Goal: Task Accomplishment & Management: Use online tool/utility

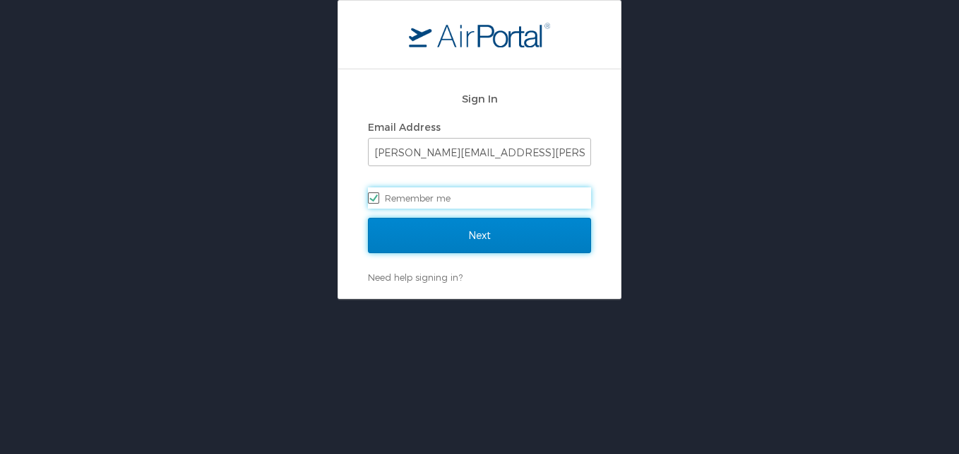
click at [458, 219] on input "Next" at bounding box center [479, 235] width 223 height 35
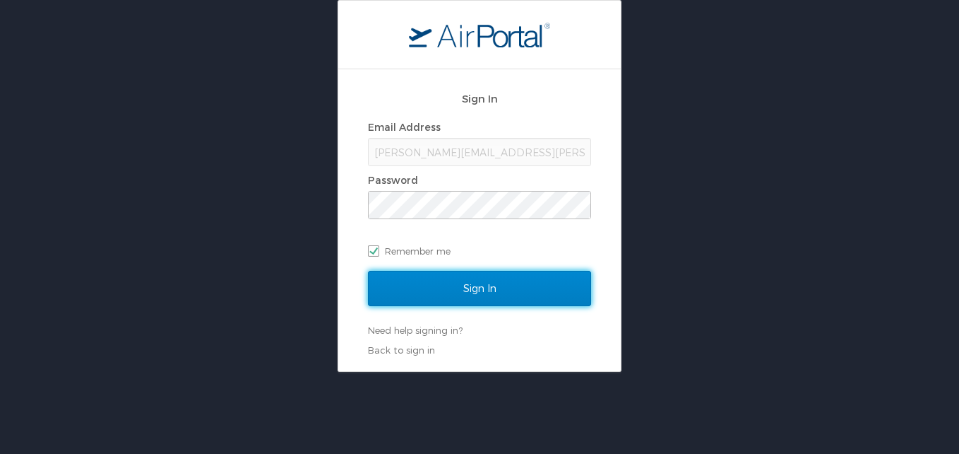
click at [446, 296] on input "Sign In" at bounding box center [479, 288] width 223 height 35
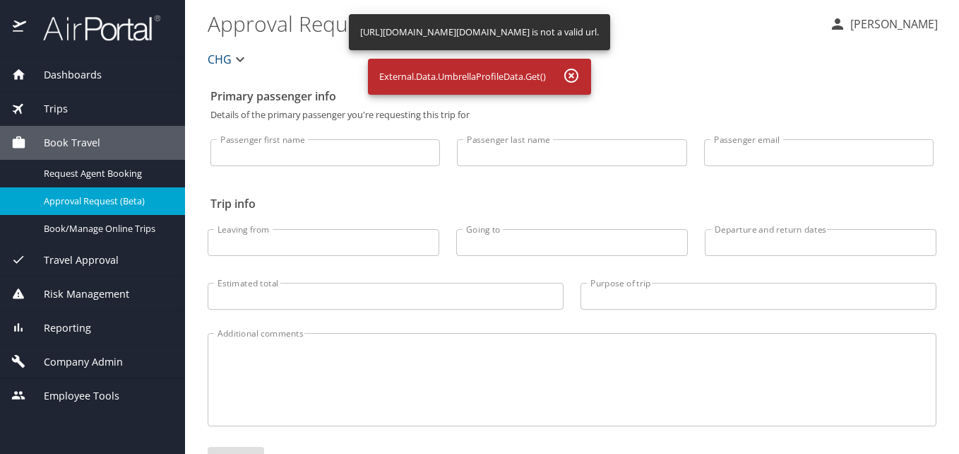
click at [94, 327] on div "Reporting" at bounding box center [92, 328] width 162 height 16
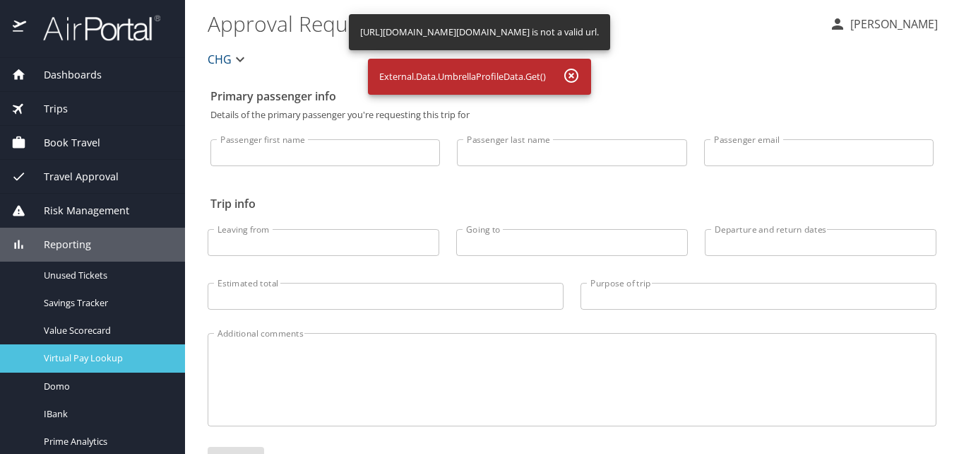
click at [96, 360] on span "Virtual Pay Lookup" at bounding box center [106, 357] width 124 height 13
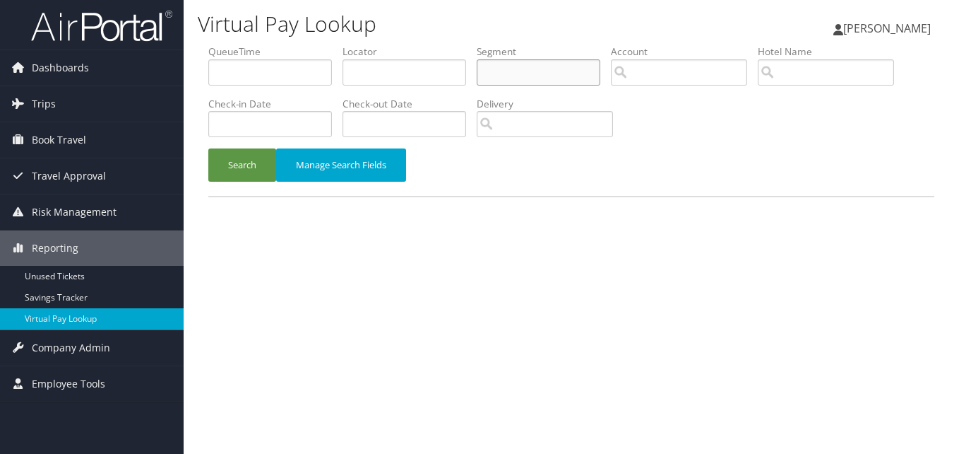
click at [576, 65] on input "text" at bounding box center [539, 72] width 124 height 26
click at [373, 73] on input "text" at bounding box center [405, 72] width 124 height 26
paste input "KIVHQX"
type input "KIVHQX"
click at [247, 164] on button "Search" at bounding box center [242, 164] width 68 height 33
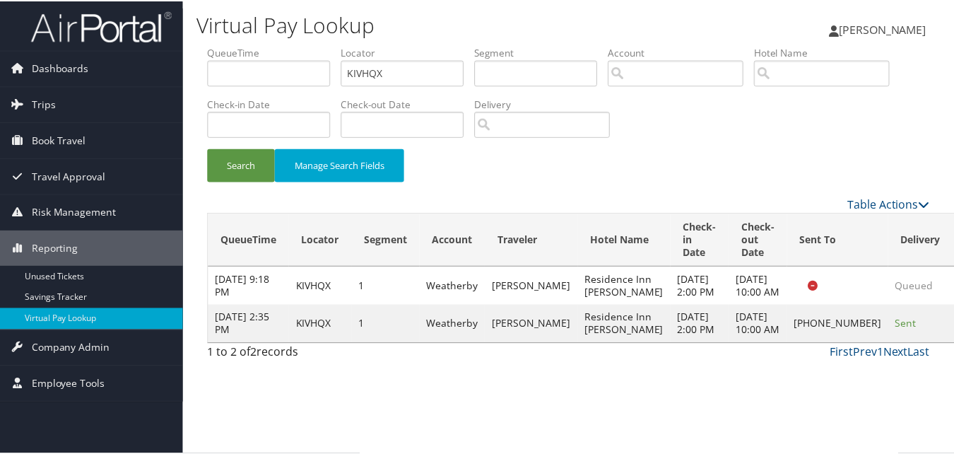
scroll to position [13, 0]
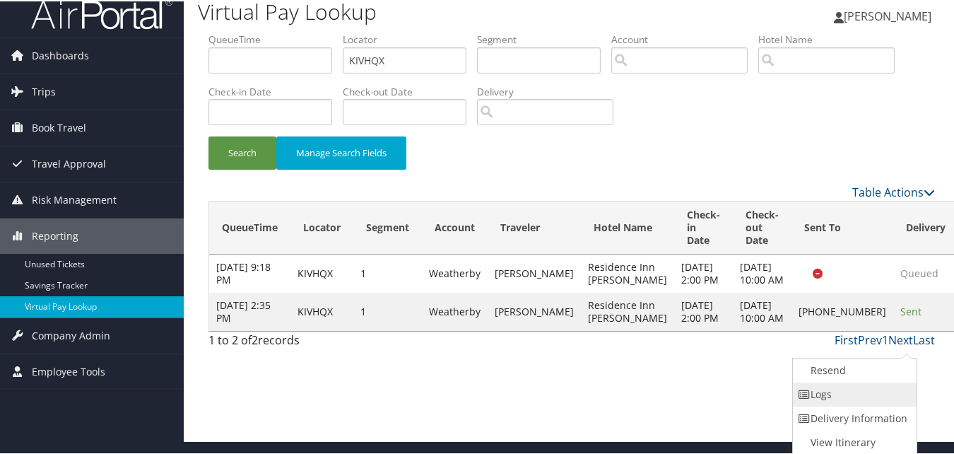
click at [851, 387] on link "Logs" at bounding box center [853, 393] width 121 height 24
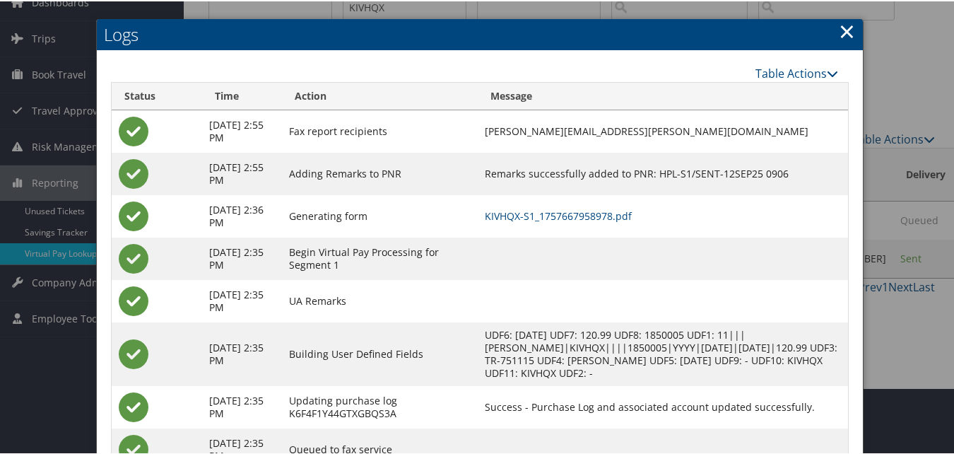
scroll to position [122, 0]
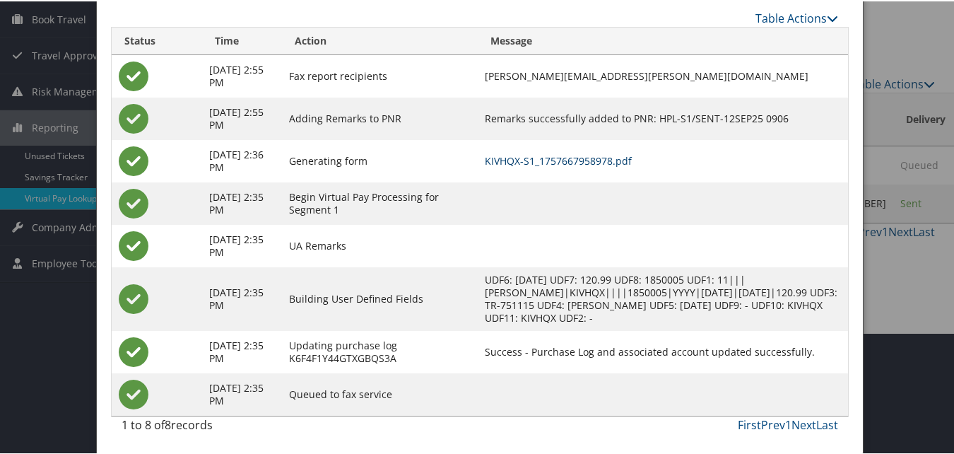
click at [611, 161] on link "KIVHQX-S1_1757667958978.pdf" at bounding box center [558, 159] width 147 height 13
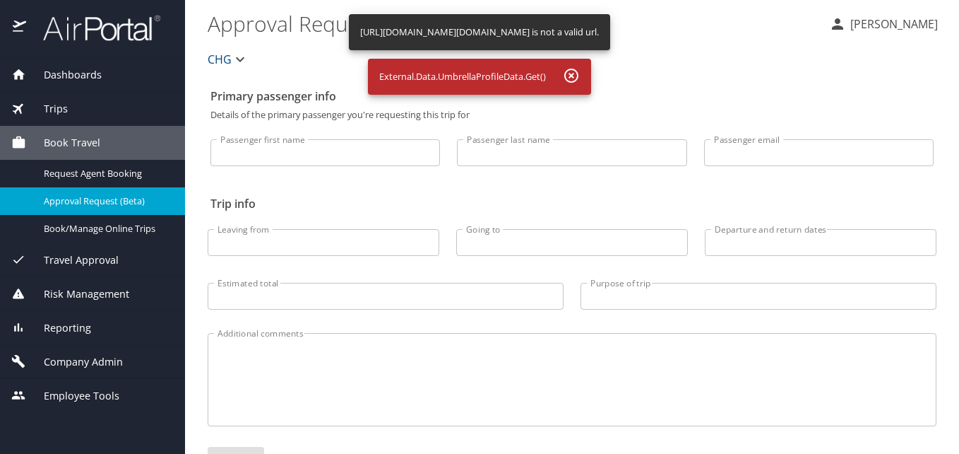
click at [110, 78] on div "Dashboards" at bounding box center [92, 75] width 162 height 16
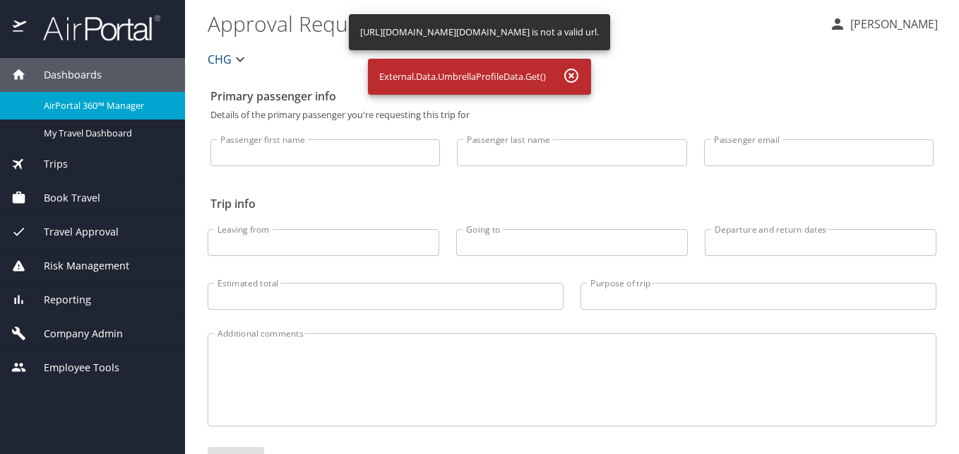
click at [126, 109] on span "AirPortal 360™ Manager" at bounding box center [106, 105] width 124 height 13
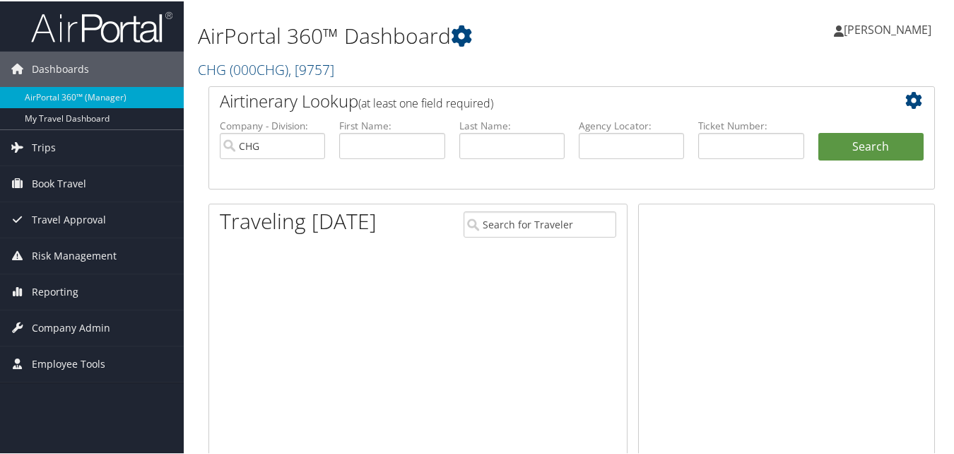
click at [357, 352] on div at bounding box center [418, 397] width 418 height 300
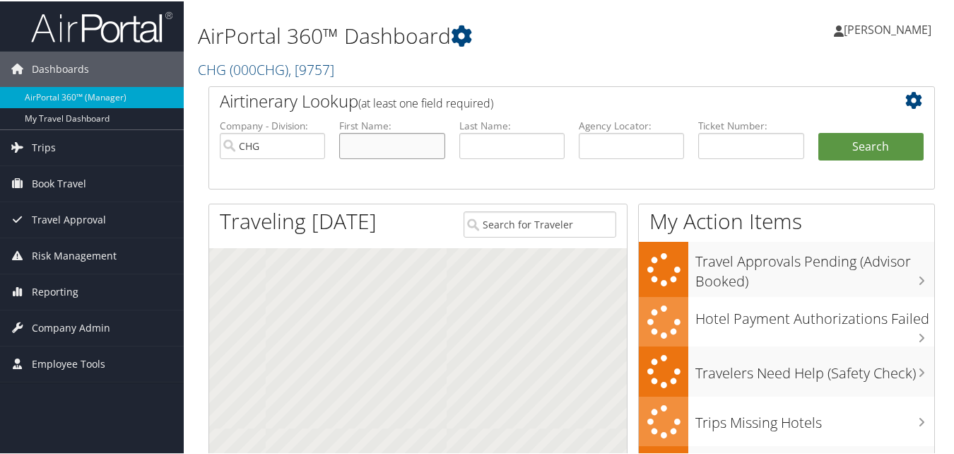
click at [410, 138] on input "text" at bounding box center [391, 144] width 105 height 26
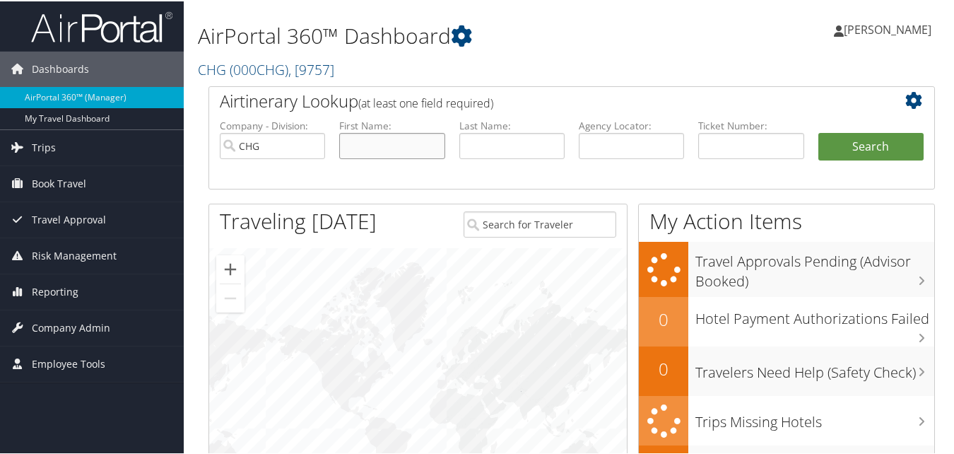
paste input "[PERSON_NAME]"
drag, startPoint x: 387, startPoint y: 148, endPoint x: 285, endPoint y: 148, distance: 102.4
click at [285, 148] on ul "Company - Division: CHG First Name: Douglas, Michael Last Name: Agency Locator:…" at bounding box center [572, 152] width 718 height 71
type input "[PERSON_NAME]"
click at [505, 153] on input "text" at bounding box center [511, 144] width 105 height 26
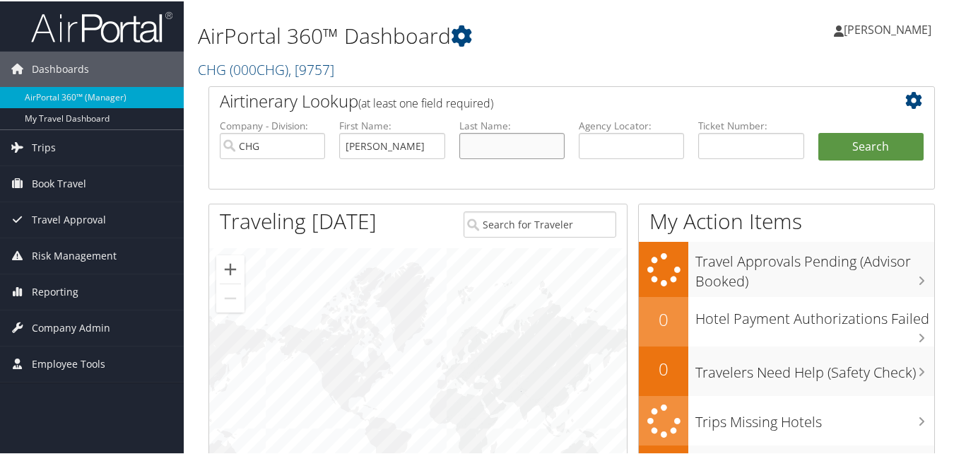
paste input "Douglas,"
type input "[PERSON_NAME]"
click at [875, 138] on button "Search" at bounding box center [870, 145] width 105 height 28
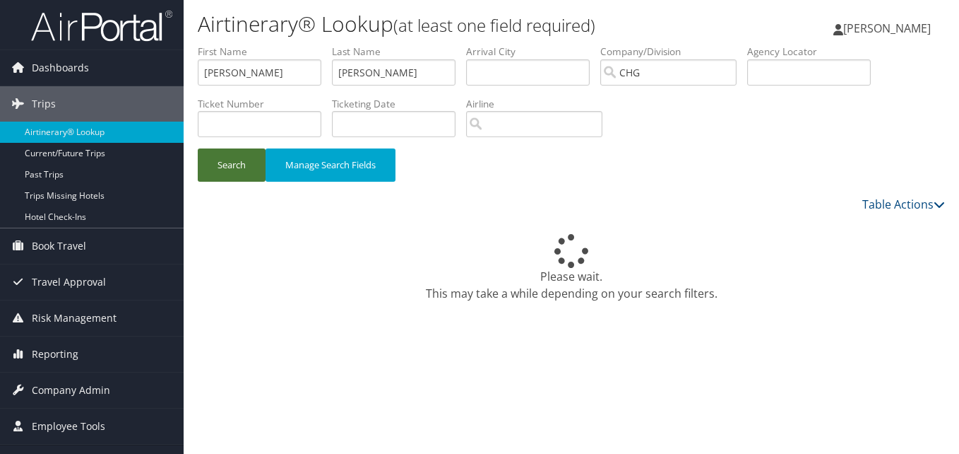
click at [236, 173] on button "Search" at bounding box center [232, 164] width 68 height 33
click at [251, 165] on button "Search" at bounding box center [232, 164] width 68 height 33
click at [238, 179] on button "Search" at bounding box center [232, 164] width 68 height 33
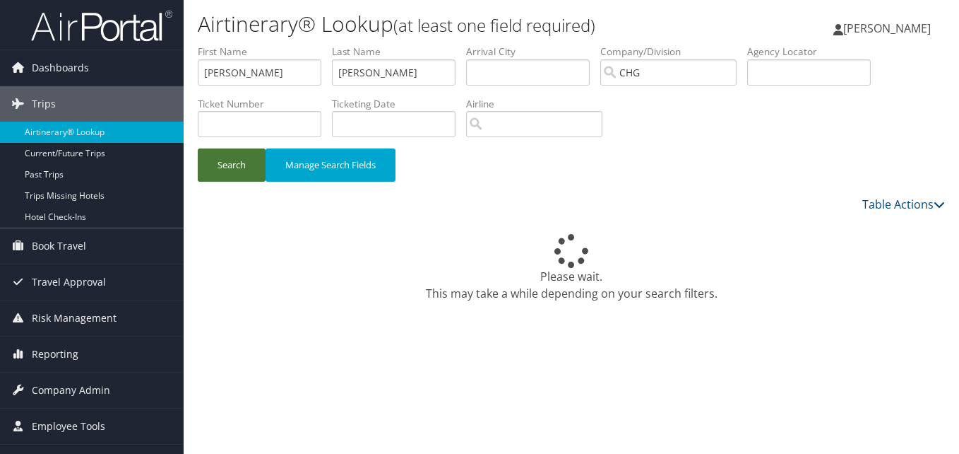
click at [229, 160] on button "Search" at bounding box center [232, 164] width 68 height 33
drag, startPoint x: 415, startPoint y: 72, endPoint x: 247, endPoint y: 64, distance: 168.4
click at [247, 45] on ul "First Name Michael Last Name Douglas Departure City Arrival City Company/Divisi…" at bounding box center [571, 45] width 747 height 0
drag, startPoint x: 256, startPoint y: 65, endPoint x: 109, endPoint y: 67, distance: 147.7
click at [108, 67] on div "Dashboards AirPortal 360™ (Manager) My Travel Dashboard Trips Airtinerary® Look…" at bounding box center [479, 227] width 959 height 454
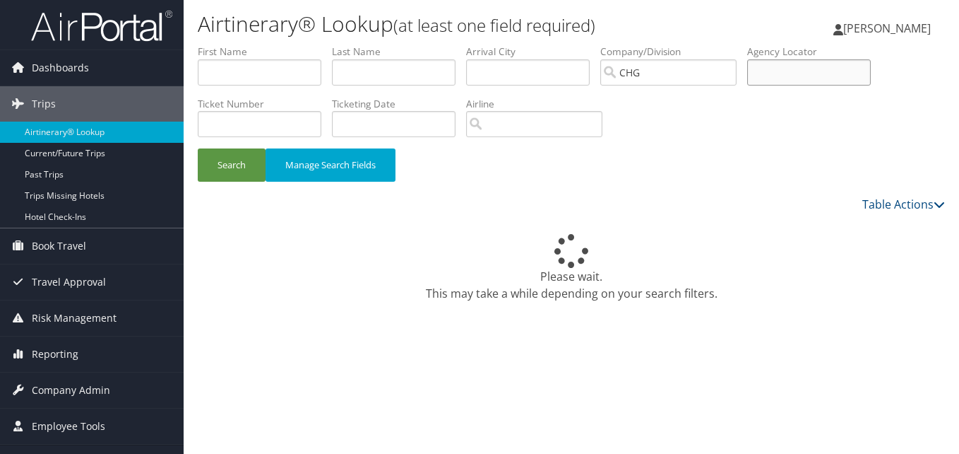
click at [821, 80] on input "text" at bounding box center [809, 72] width 124 height 26
paste input "CMIUJR"
click at [789, 78] on input "CMIUJR" at bounding box center [809, 72] width 124 height 26
click at [786, 80] on input "CMIUJR" at bounding box center [809, 72] width 124 height 26
type input "CMIUJR"
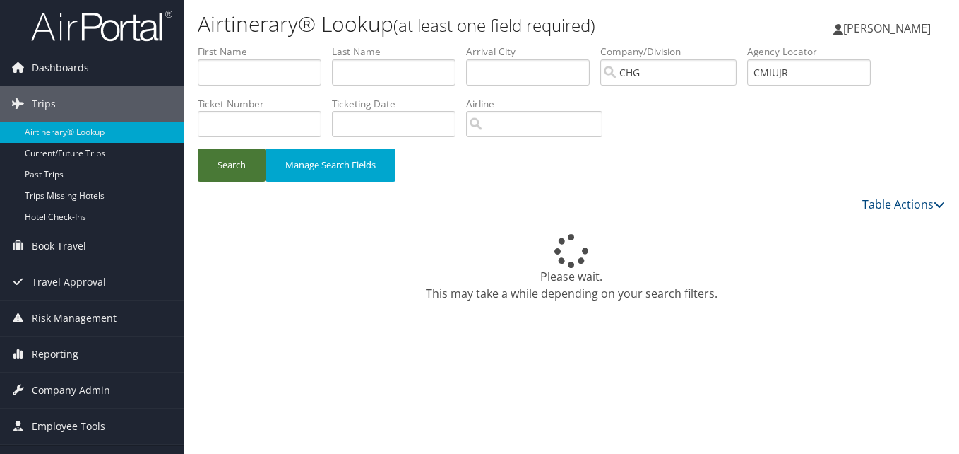
click at [230, 165] on button "Search" at bounding box center [232, 164] width 68 height 33
click at [249, 165] on button "Search" at bounding box center [232, 164] width 68 height 33
click at [88, 353] on link "Reporting" at bounding box center [92, 353] width 184 height 35
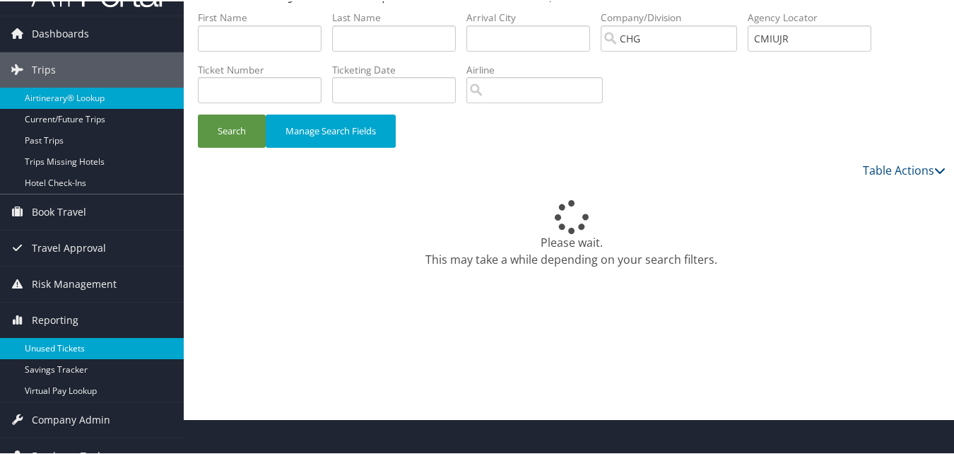
scroll to position [54, 0]
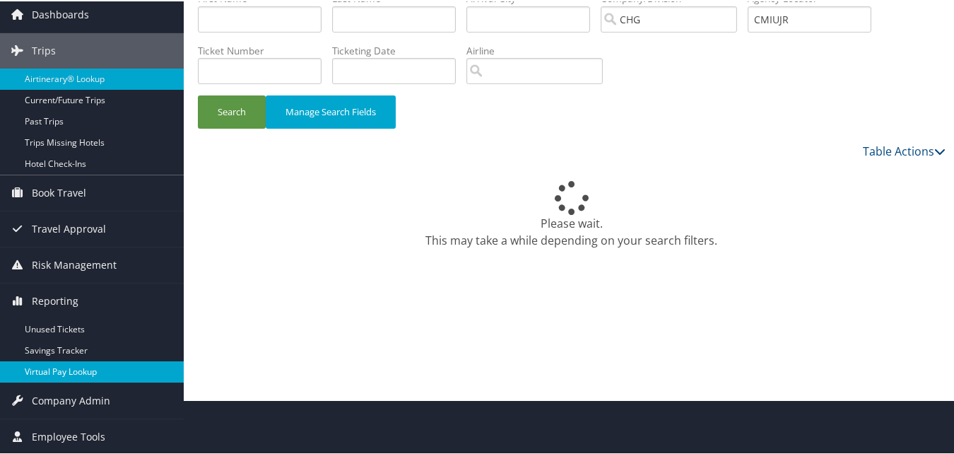
click at [88, 367] on link "Virtual Pay Lookup" at bounding box center [92, 370] width 184 height 21
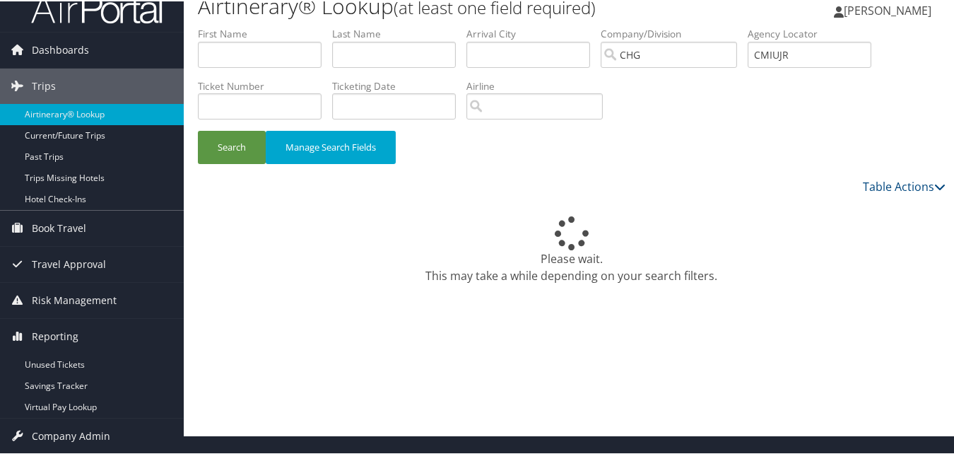
scroll to position [0, 0]
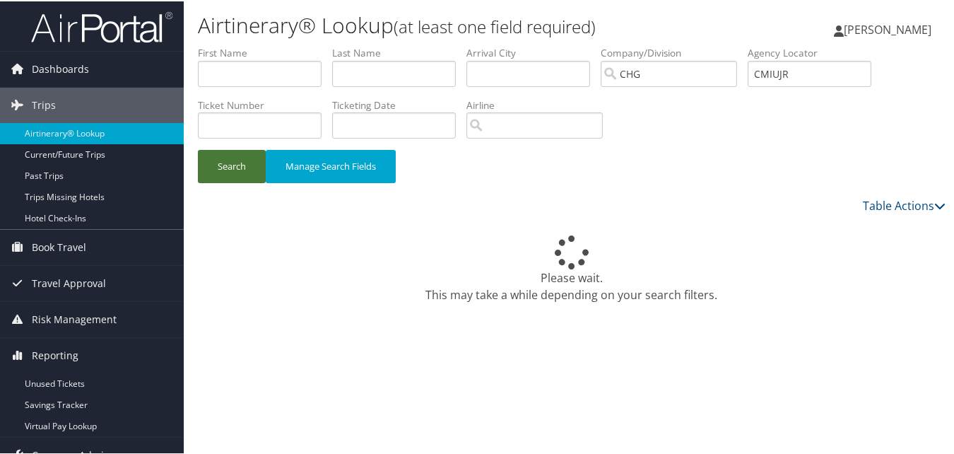
click at [226, 168] on button "Search" at bounding box center [232, 164] width 68 height 33
click at [786, 69] on input "CMIUJR" at bounding box center [809, 72] width 124 height 26
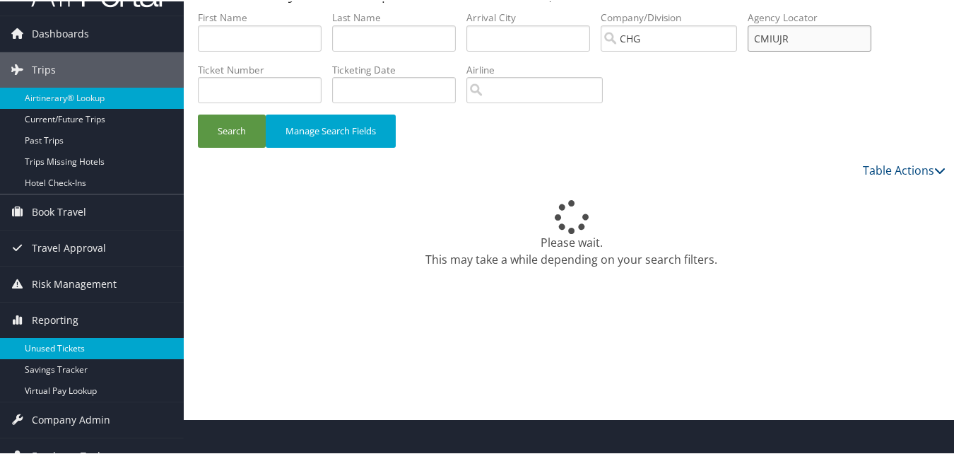
scroll to position [54, 0]
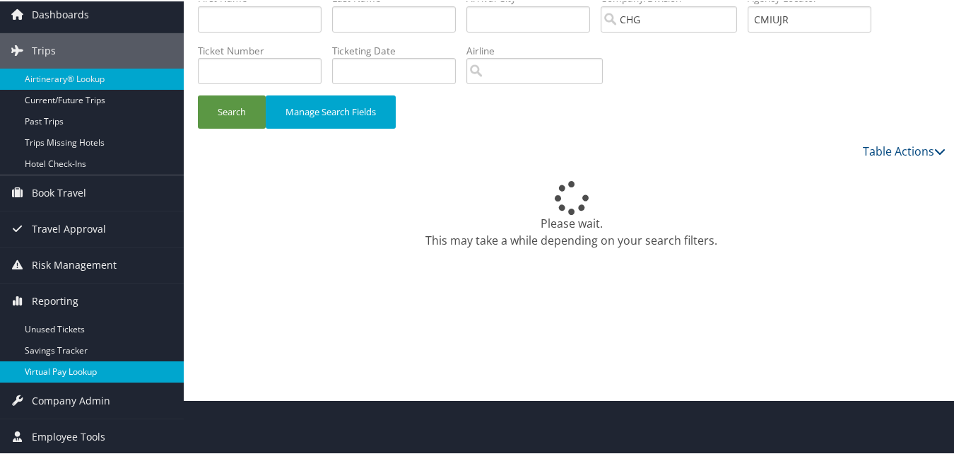
click at [66, 372] on link "Virtual Pay Lookup" at bounding box center [92, 370] width 184 height 21
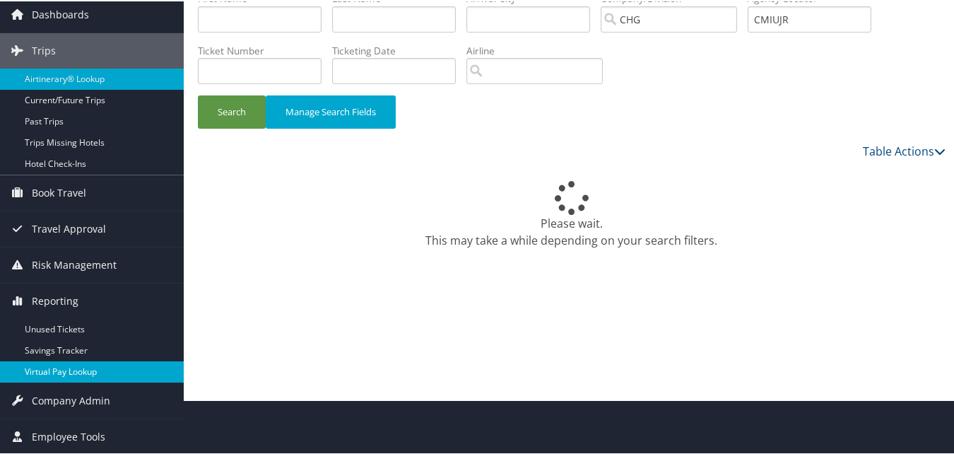
click at [66, 372] on link "Virtual Pay Lookup" at bounding box center [92, 370] width 184 height 21
click at [0, 360] on link "Virtual Pay Lookup" at bounding box center [92, 370] width 184 height 21
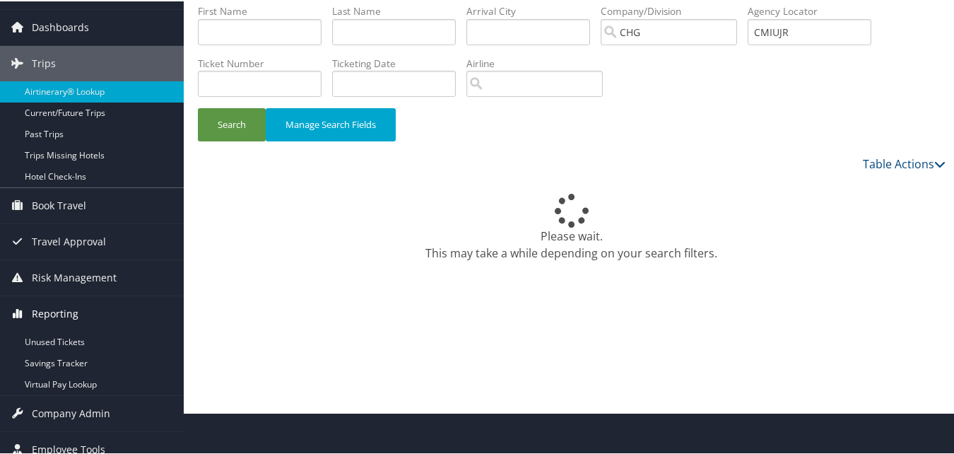
scroll to position [0, 0]
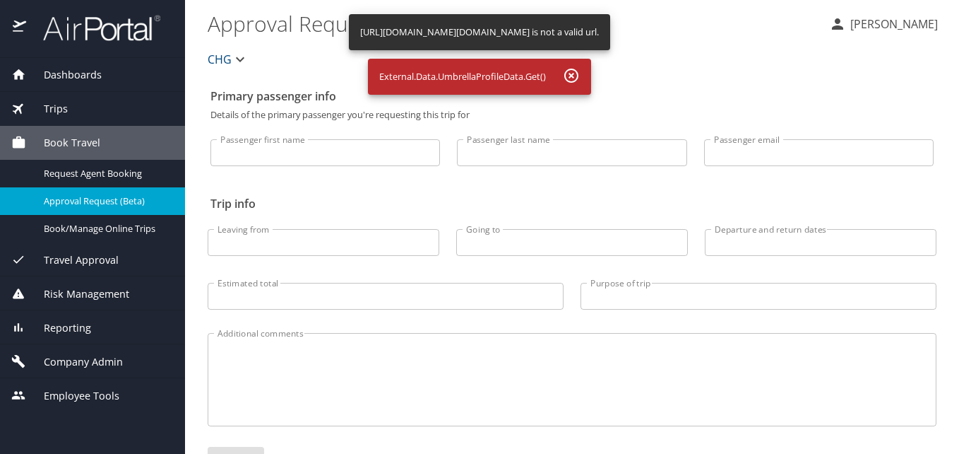
click at [79, 319] on div "Reporting" at bounding box center [92, 327] width 185 height 34
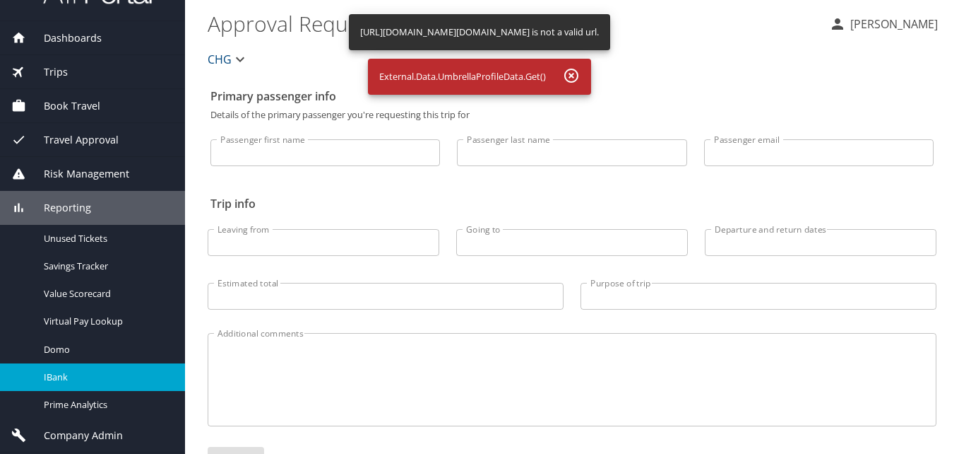
scroll to position [69, 0]
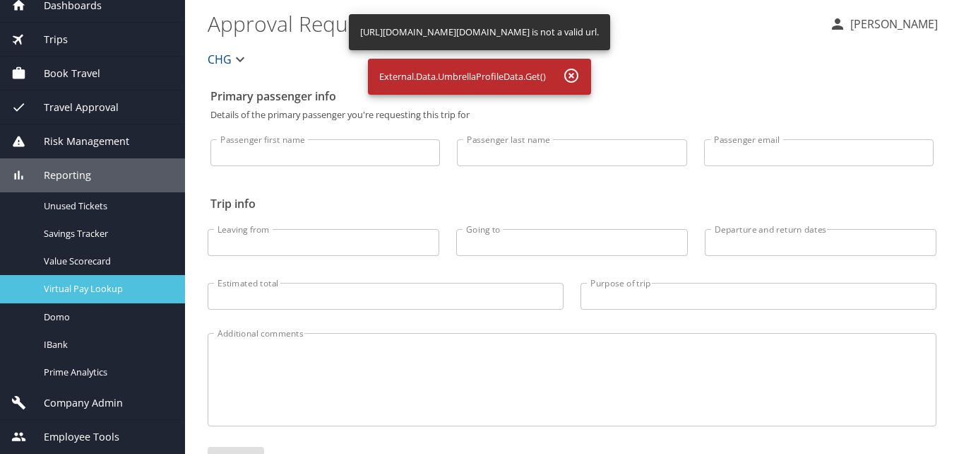
click at [101, 290] on span "Virtual Pay Lookup" at bounding box center [106, 288] width 124 height 13
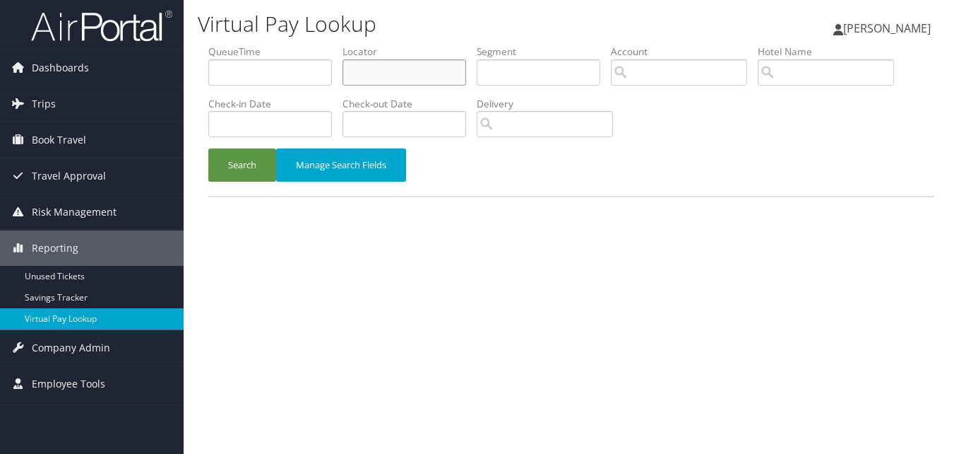
click at [430, 80] on input "text" at bounding box center [405, 72] width 124 height 26
paste input "CMIUJR"
click at [374, 76] on input "CMIUJR" at bounding box center [405, 72] width 124 height 26
type input "CMIUJR"
click at [244, 171] on button "Search" at bounding box center [242, 164] width 68 height 33
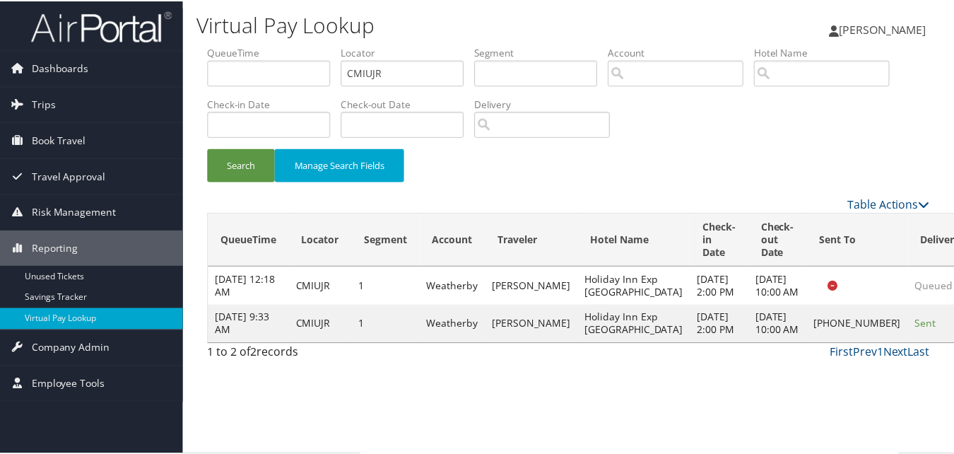
scroll to position [1, 0]
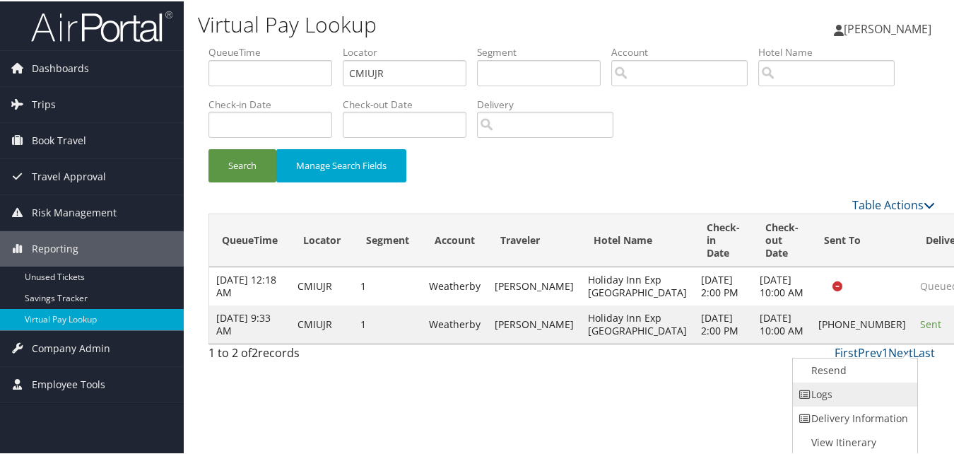
click at [856, 388] on link "Logs" at bounding box center [853, 393] width 121 height 24
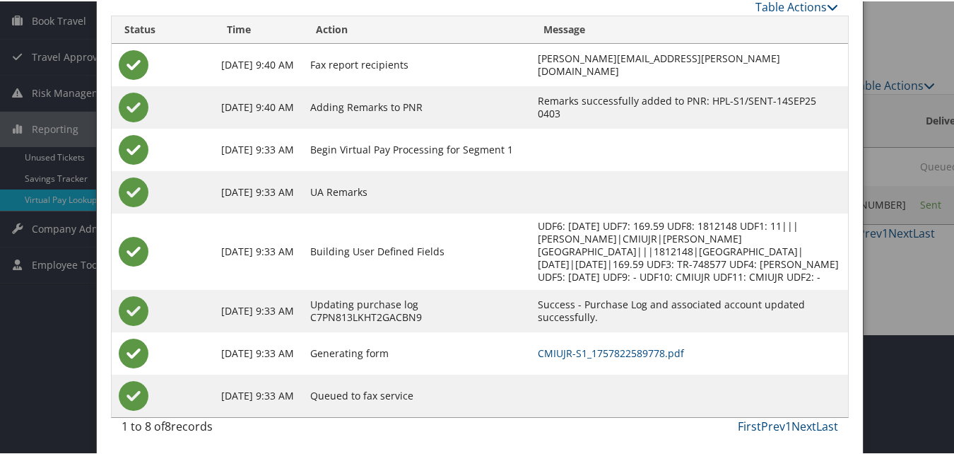
scroll to position [122, 0]
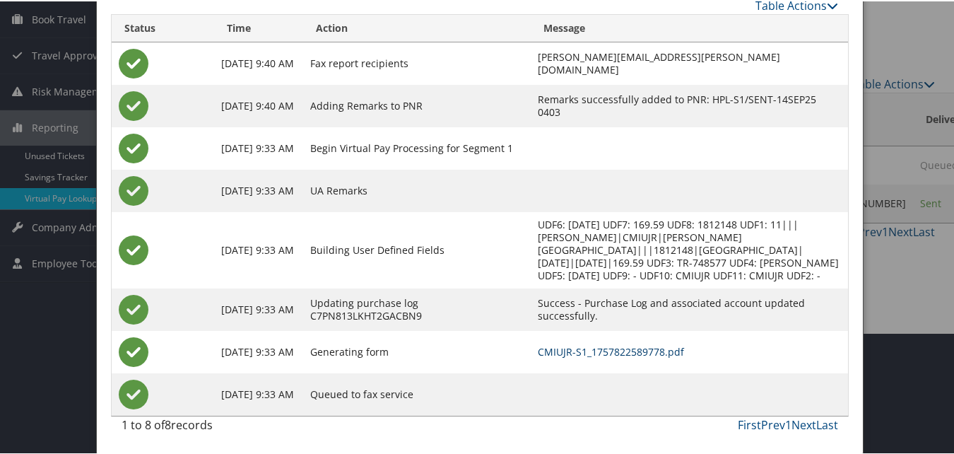
click at [569, 356] on link "CMIUJR-S1_1757822589778.pdf" at bounding box center [611, 349] width 146 height 13
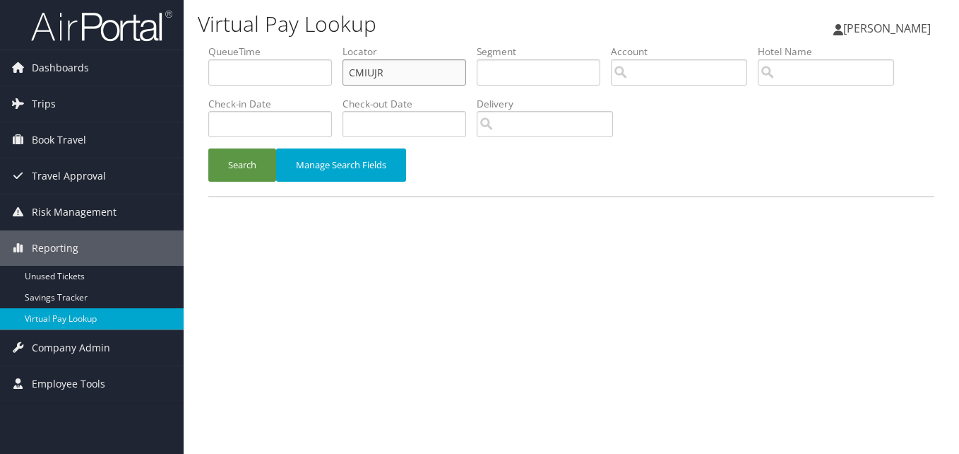
drag, startPoint x: 406, startPoint y: 74, endPoint x: 271, endPoint y: 73, distance: 134.9
click at [271, 45] on ul "QueueTime Locator CMIUJR Segment Account Traveler Hotel Name Check-in Date Chec…" at bounding box center [571, 45] width 726 height 0
paste input "LNJNVK"
type input "LNJNVK"
click at [242, 170] on button "Search" at bounding box center [242, 164] width 68 height 33
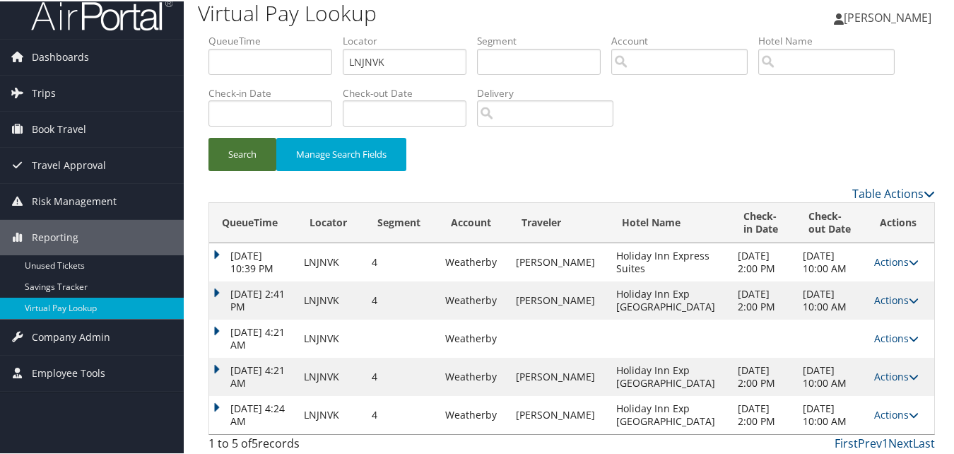
scroll to position [16, 0]
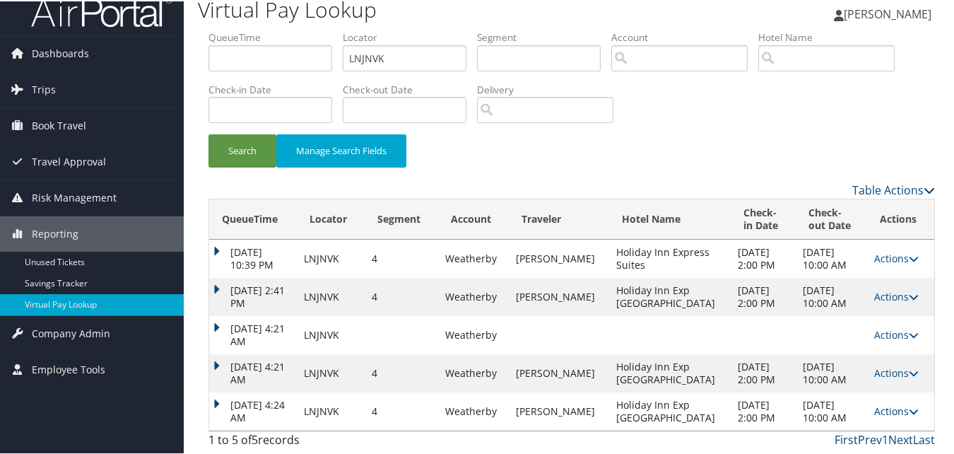
click at [882, 407] on link "Actions" at bounding box center [896, 409] width 45 height 13
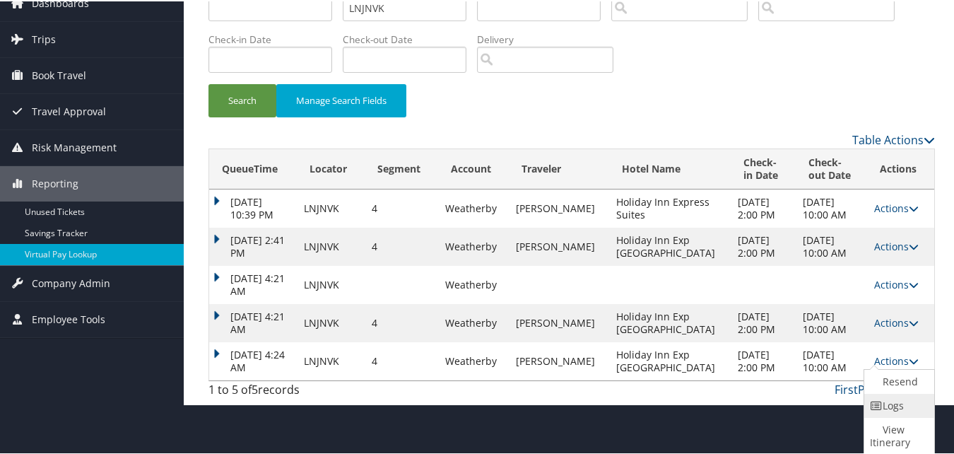
click at [885, 401] on link "Logs" at bounding box center [897, 404] width 66 height 24
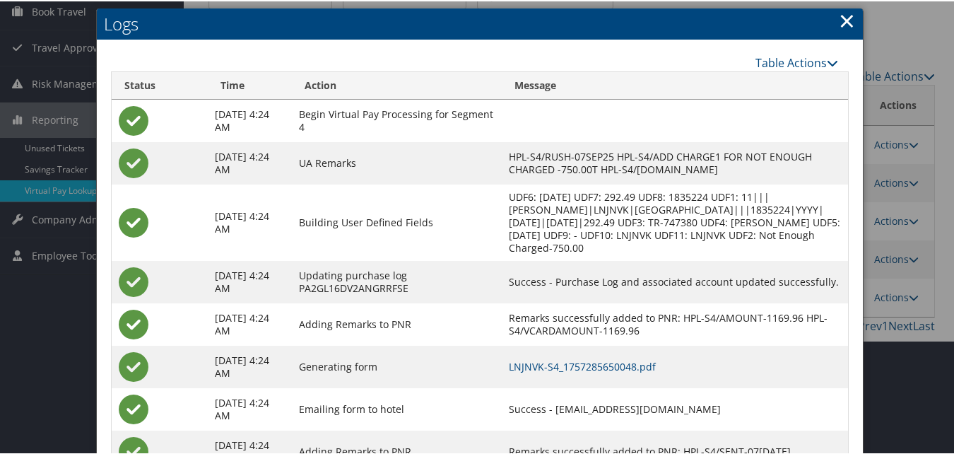
scroll to position [208, 0]
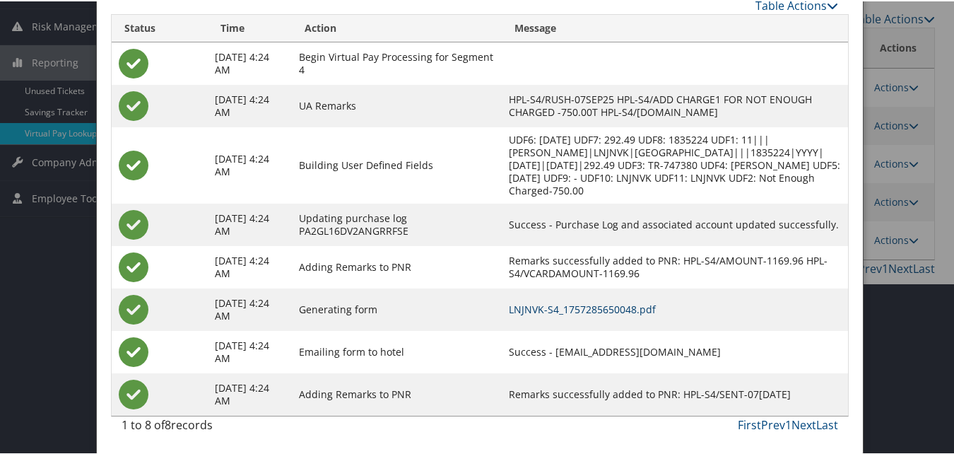
click at [603, 312] on link "LNJNVK-S4_1757285650048.pdf" at bounding box center [582, 307] width 147 height 13
